Goal: Task Accomplishment & Management: Manage account settings

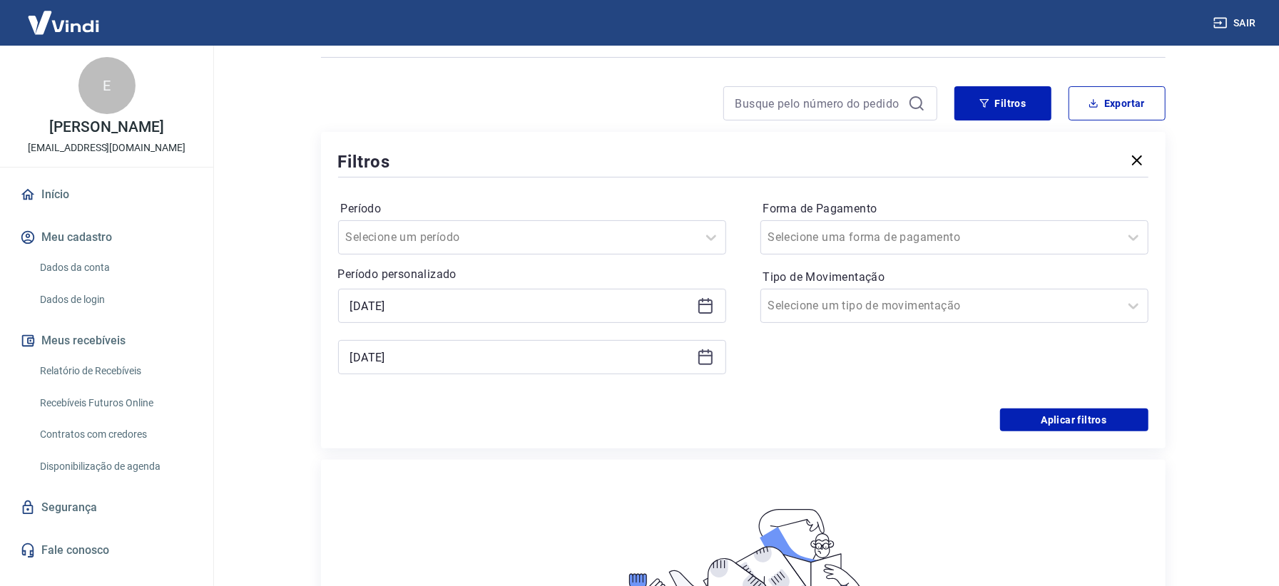
scroll to position [190, 0]
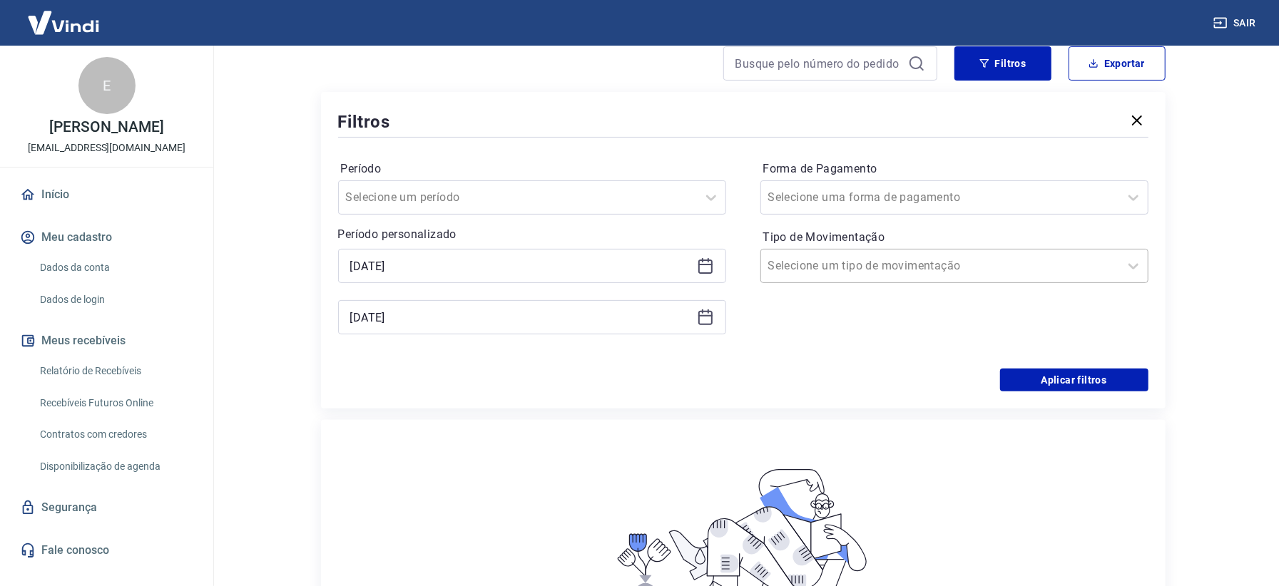
click at [817, 277] on div "Selecione um tipo de movimentação" at bounding box center [940, 266] width 358 height 26
click at [1068, 383] on button "Aplicar filtros" at bounding box center [1074, 380] width 148 height 23
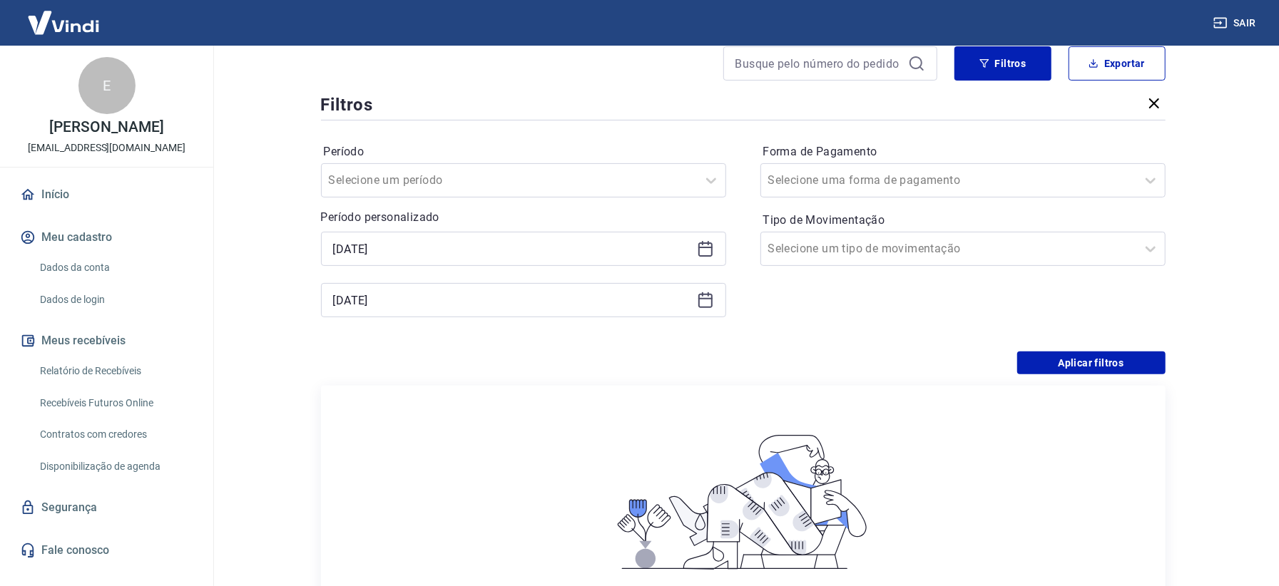
scroll to position [83, 0]
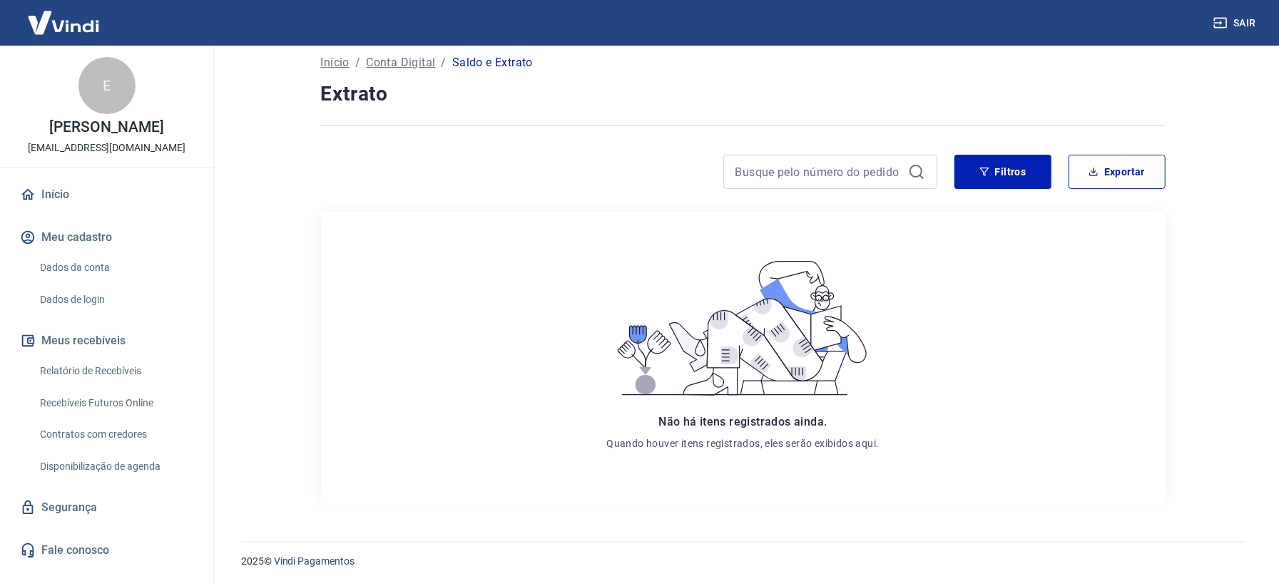
click at [68, 270] on link "Dados da conta" at bounding box center [115, 267] width 162 height 29
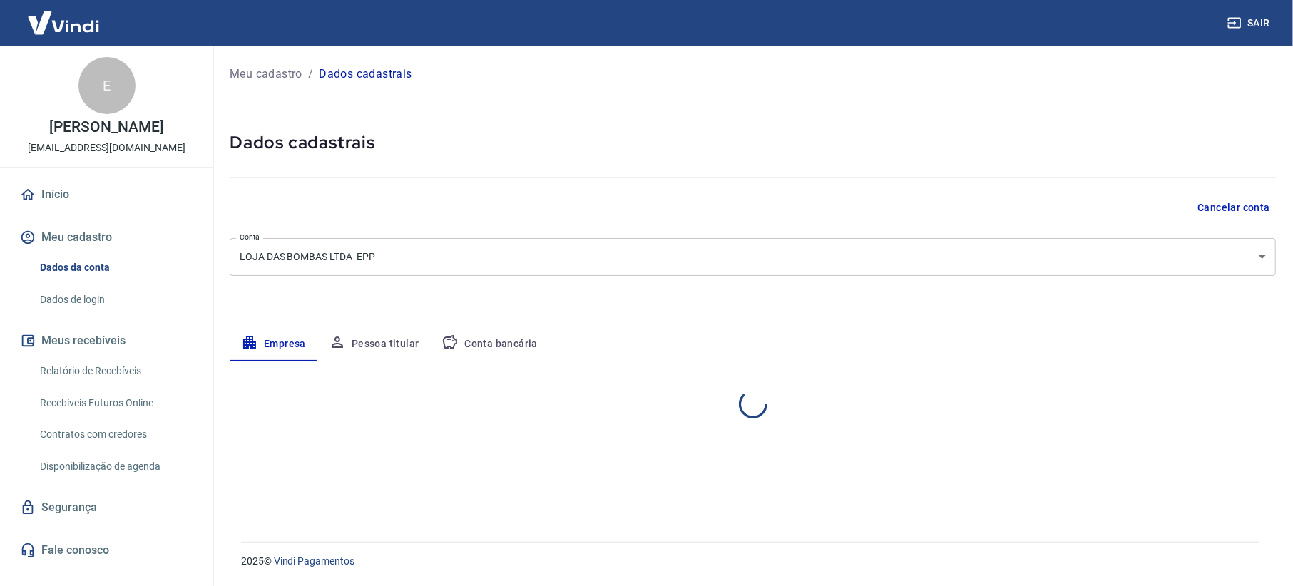
select select "RO"
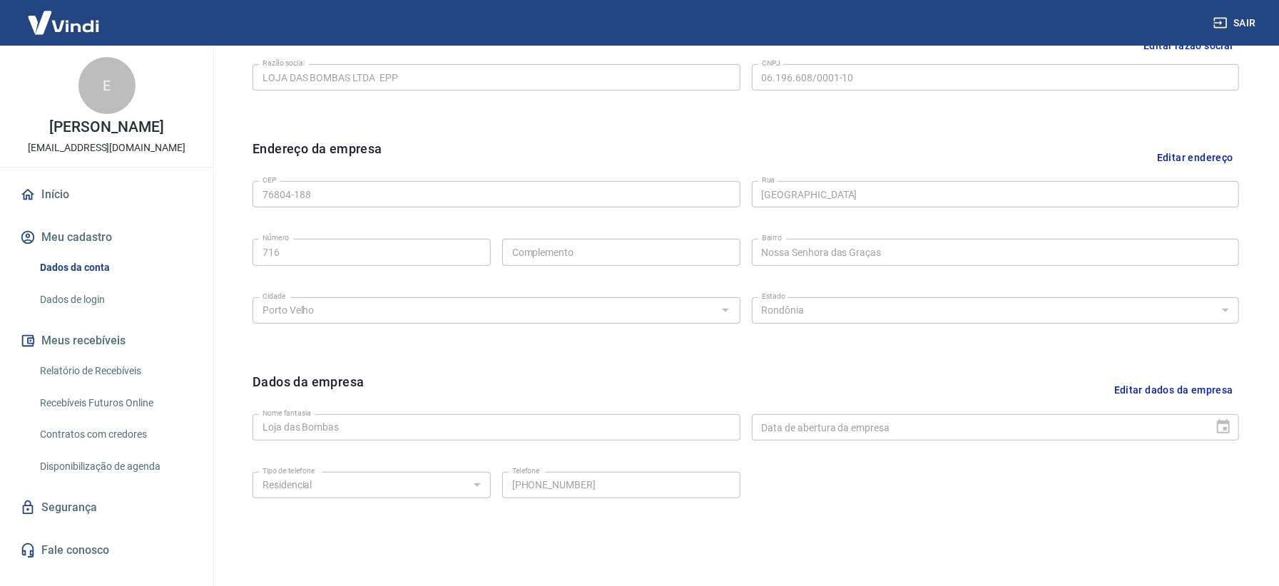
scroll to position [442, 0]
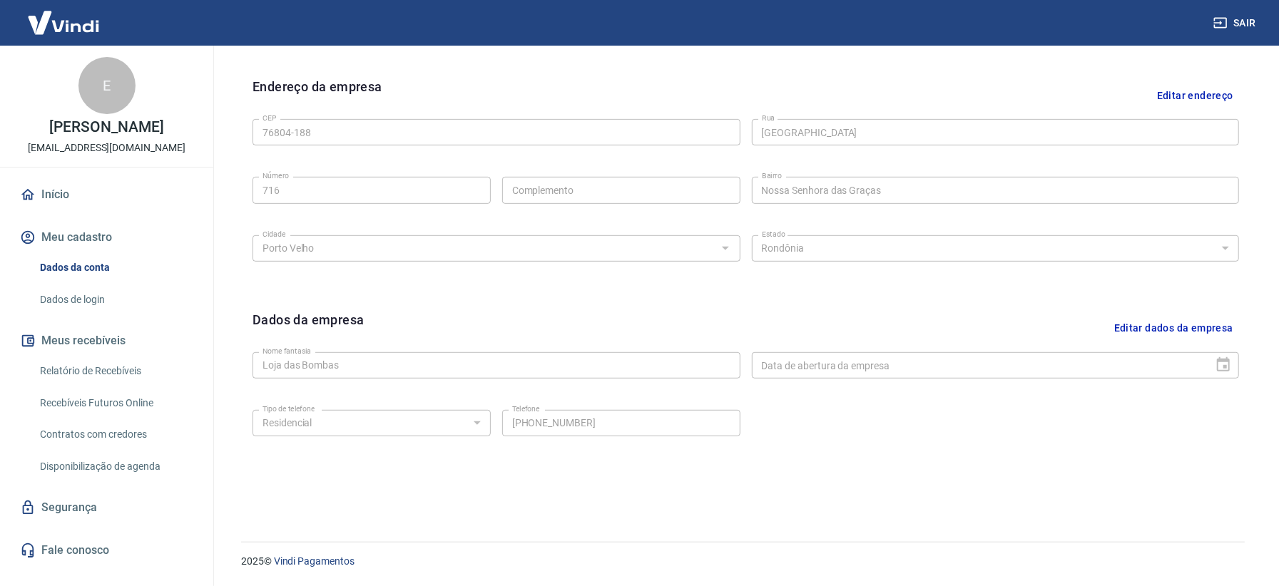
click at [123, 340] on button "Meus recebíveis" at bounding box center [106, 340] width 179 height 31
click at [120, 362] on link "Relatório de Recebíveis" at bounding box center [115, 371] width 162 height 29
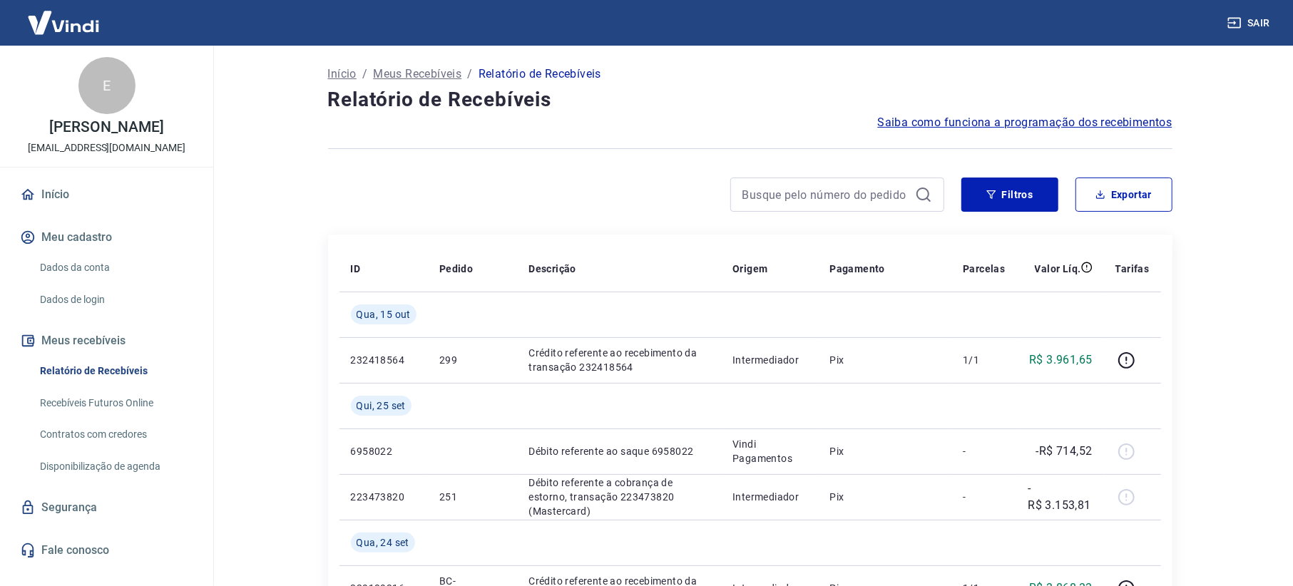
click at [1036, 309] on td at bounding box center [1059, 315] width 87 height 46
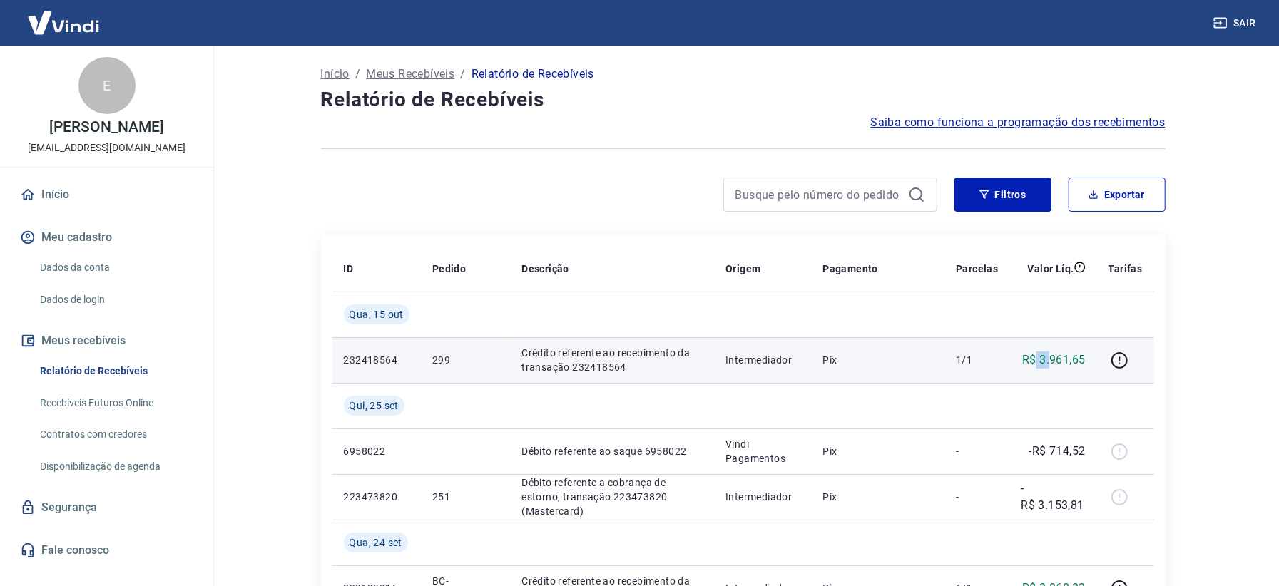
drag, startPoint x: 1040, startPoint y: 357, endPoint x: 1054, endPoint y: 354, distance: 14.4
click at [1053, 354] on p "R$ 3.961,65" at bounding box center [1053, 360] width 63 height 17
click at [971, 372] on td "1/1" at bounding box center [976, 360] width 65 height 46
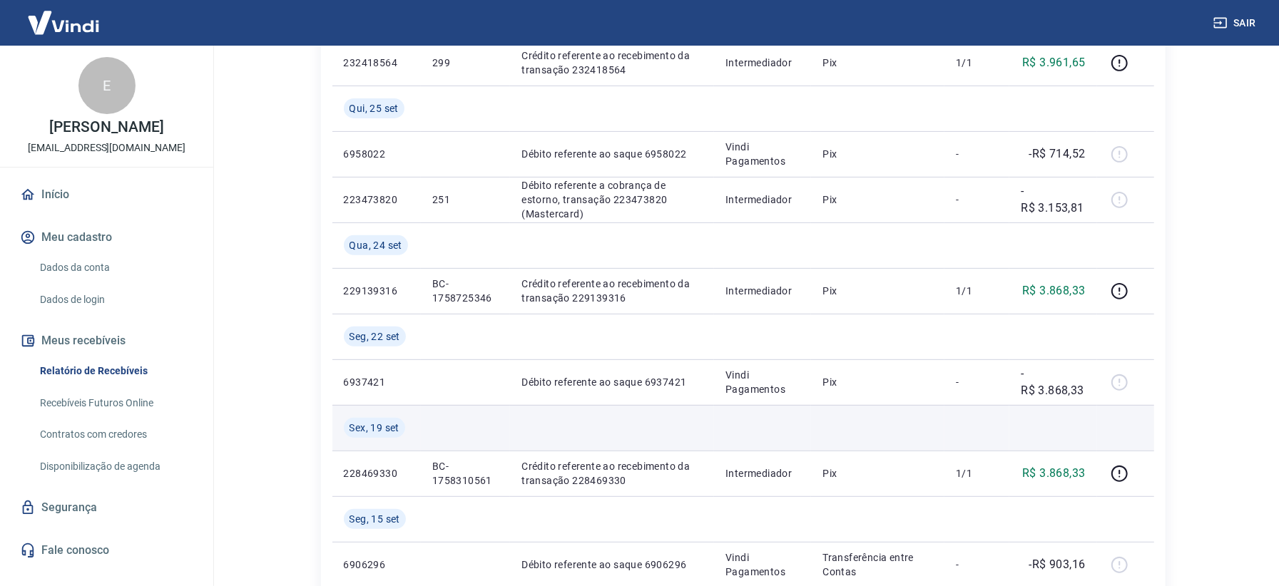
scroll to position [190, 0]
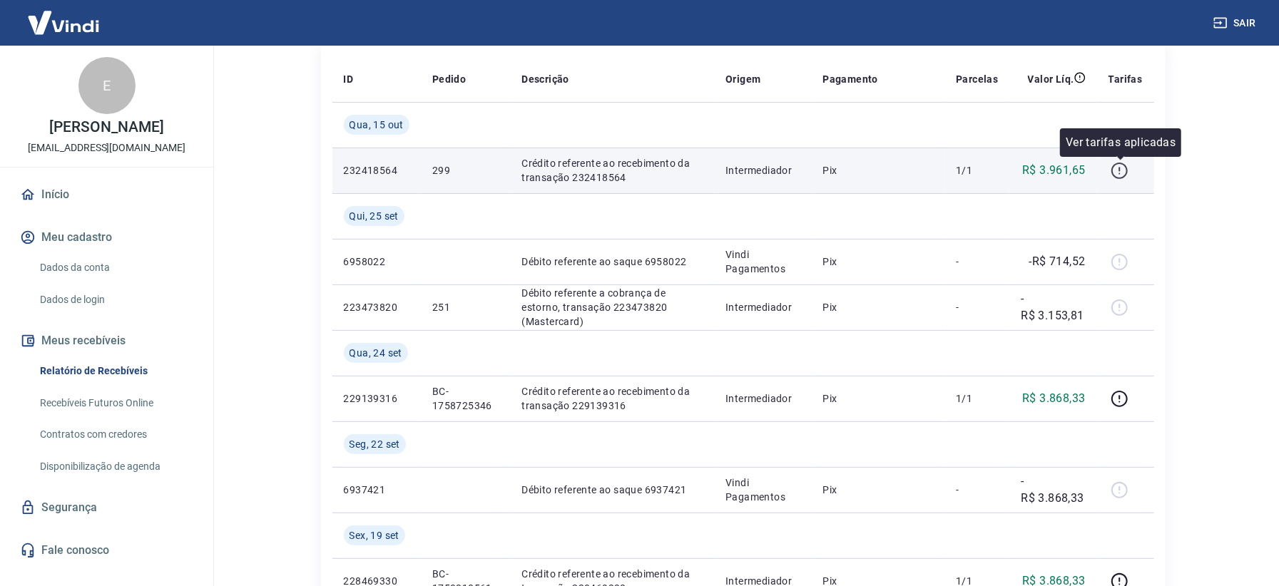
click at [1113, 180] on button "button" at bounding box center [1119, 170] width 23 height 23
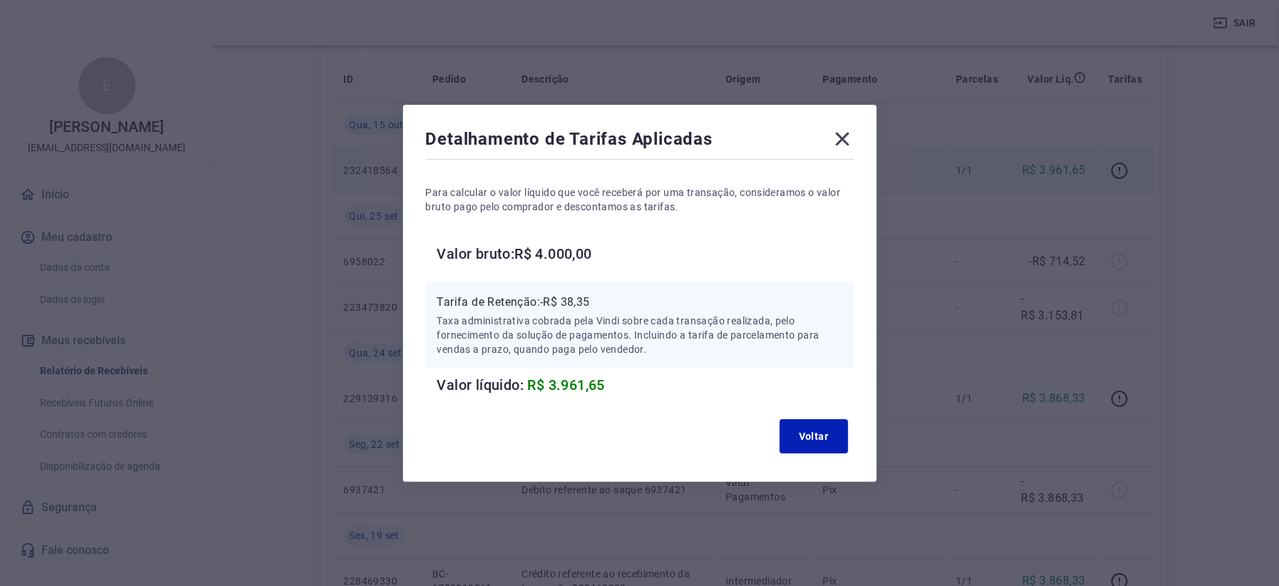
click at [840, 135] on icon at bounding box center [842, 139] width 23 height 23
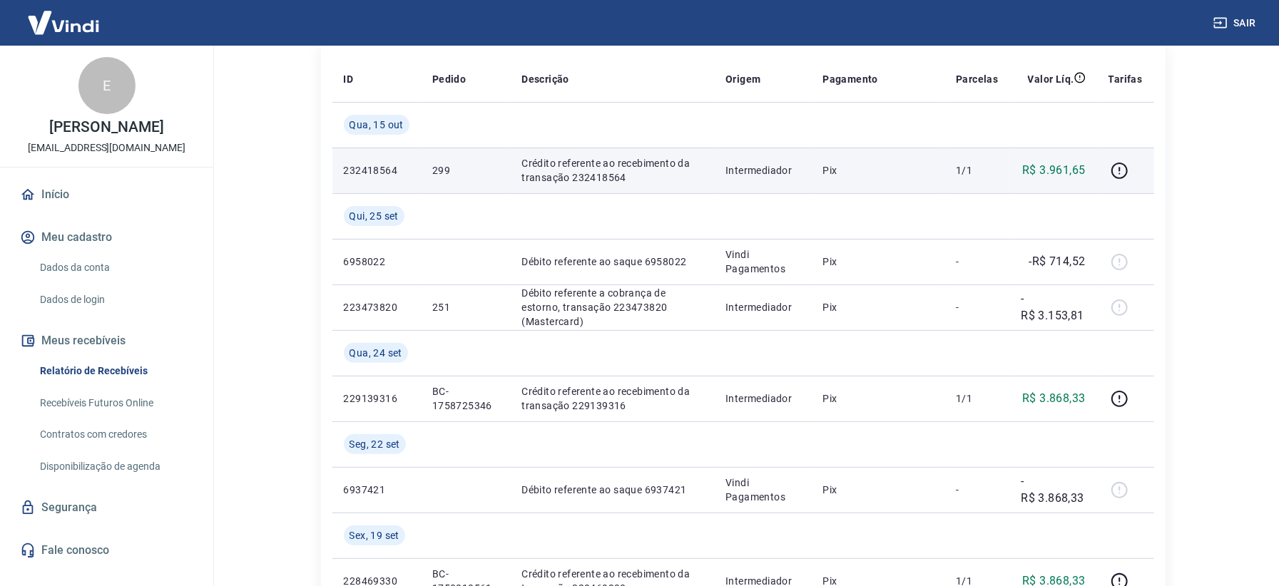
scroll to position [0, 0]
